Goal: Transaction & Acquisition: Purchase product/service

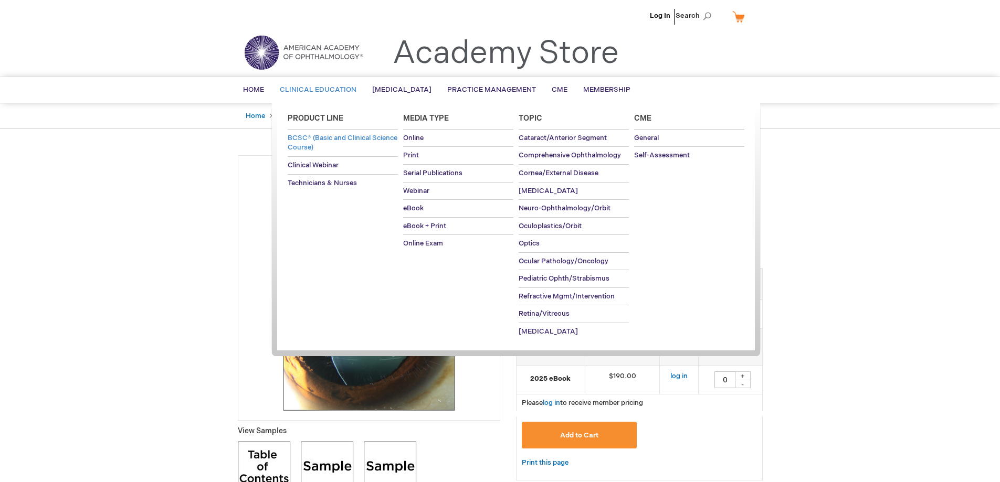
click at [314, 137] on span "BCSC® (Basic and Clinical Science Course)" at bounding box center [343, 143] width 110 height 18
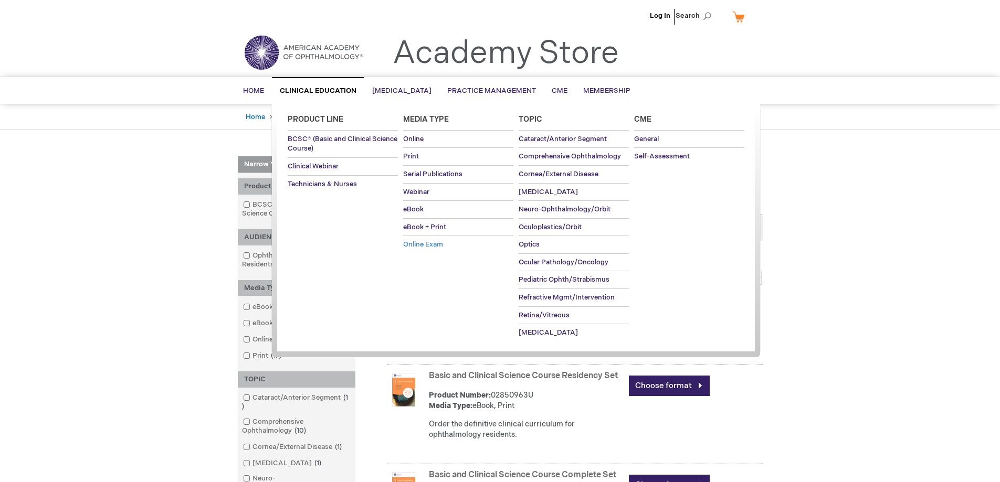
click at [417, 244] on span "Online Exam" at bounding box center [423, 244] width 40 height 8
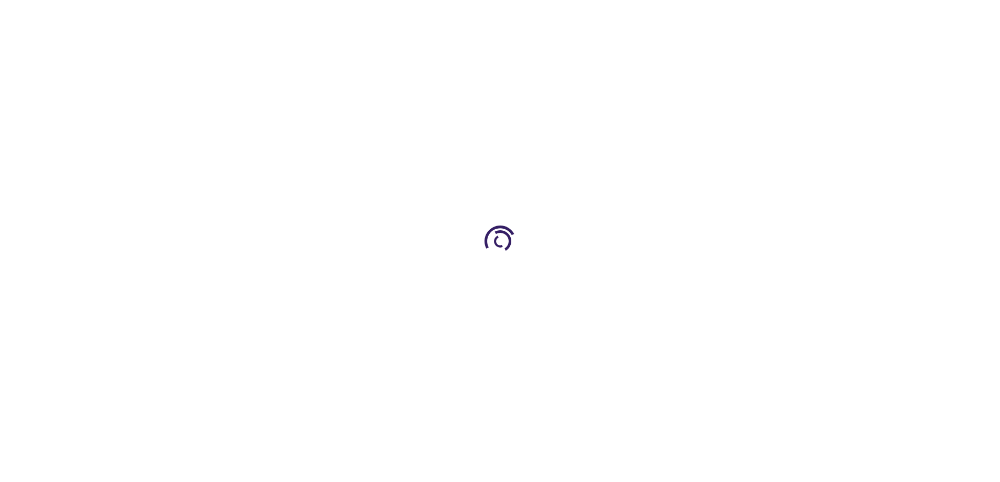
type input "0"
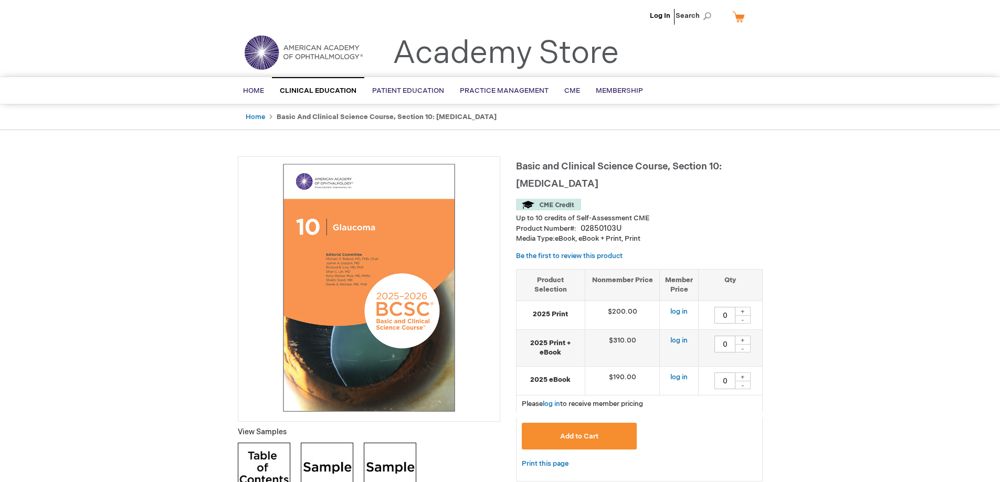
click at [294, 51] on img at bounding box center [303, 53] width 126 height 38
